Goal: Information Seeking & Learning: Check status

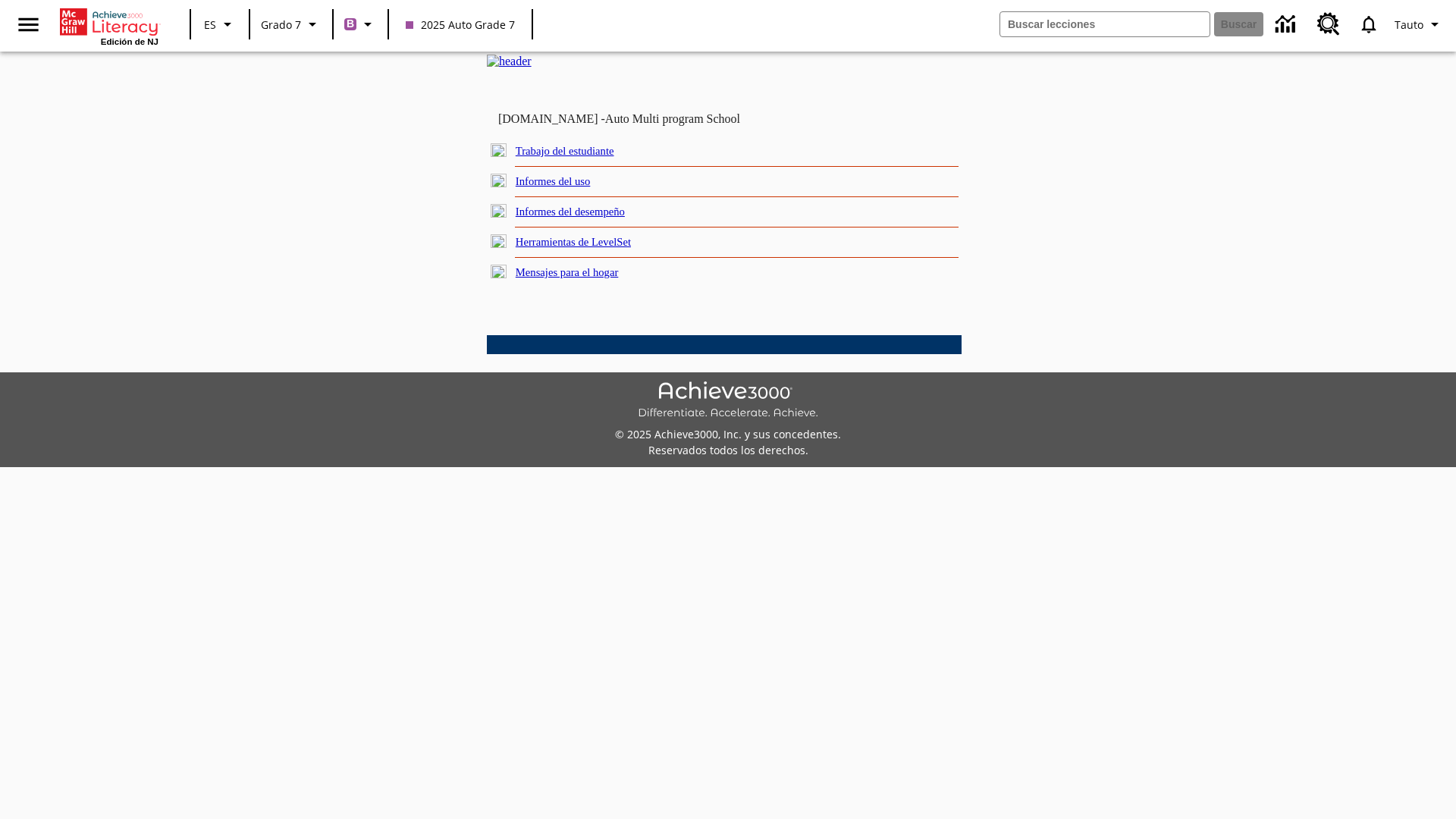
click at [592, 217] on link "Informes del desempeño" at bounding box center [570, 212] width 110 height 12
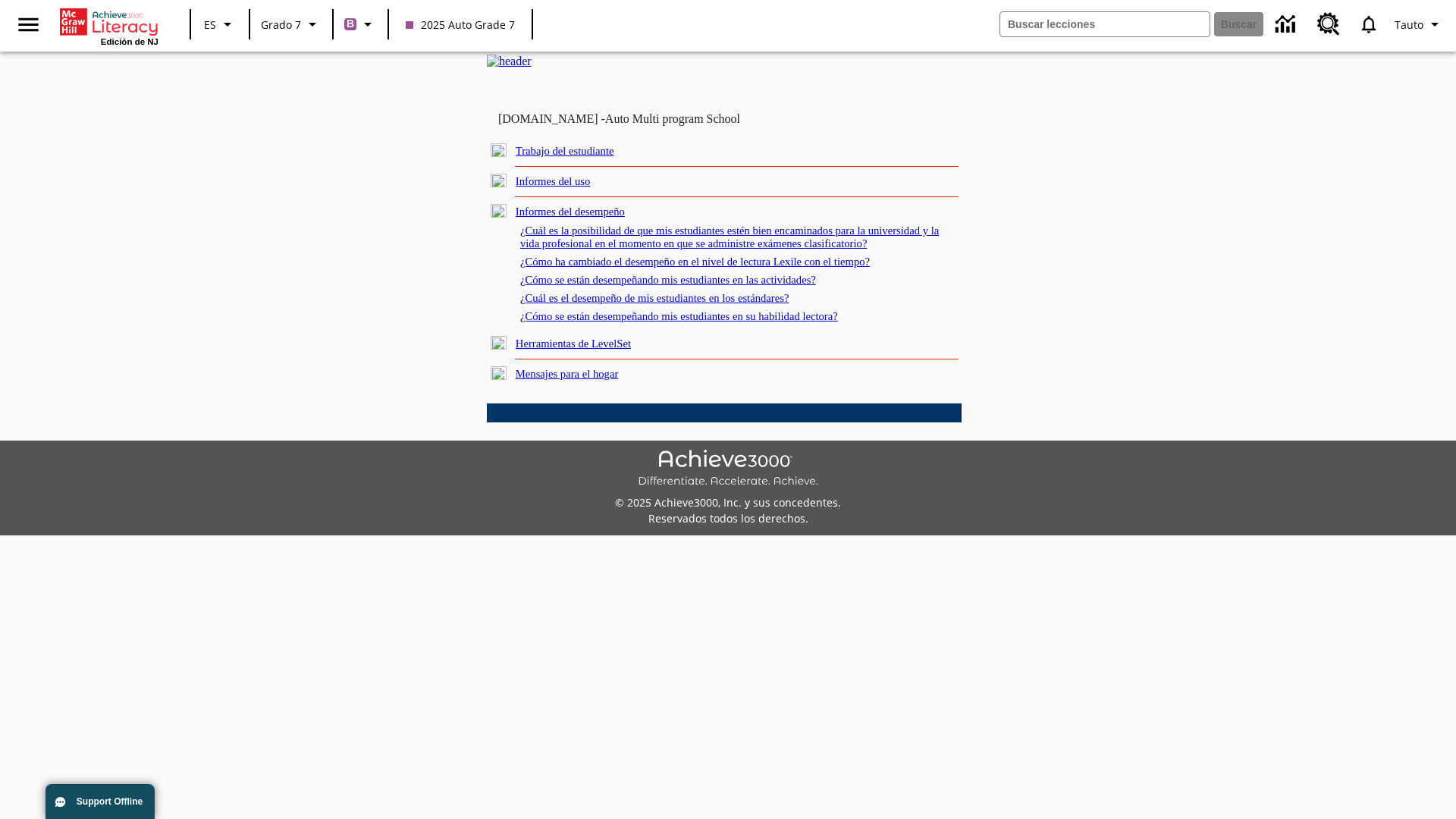
click at [706, 322] on link "¿Cómo se están desempeñando mis estudiantes en su habilidad lectora?" at bounding box center [679, 316] width 318 height 12
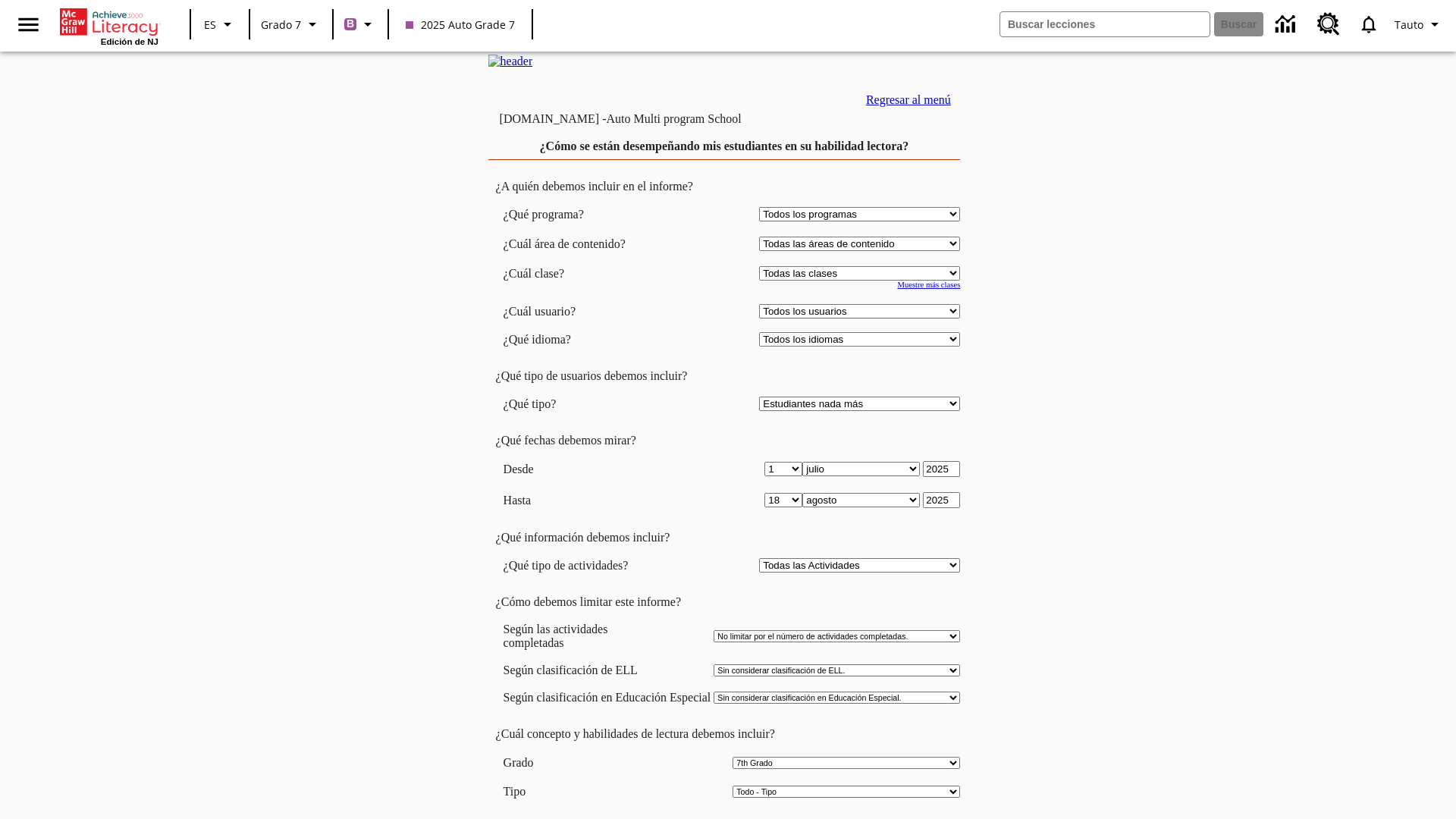
select select "2"
click at [725, 818] on input "Ver Informe" at bounding box center [724, 835] width 70 height 17
select select "2349292"
